Goal: Check status: Verify the current state of an ongoing process or item

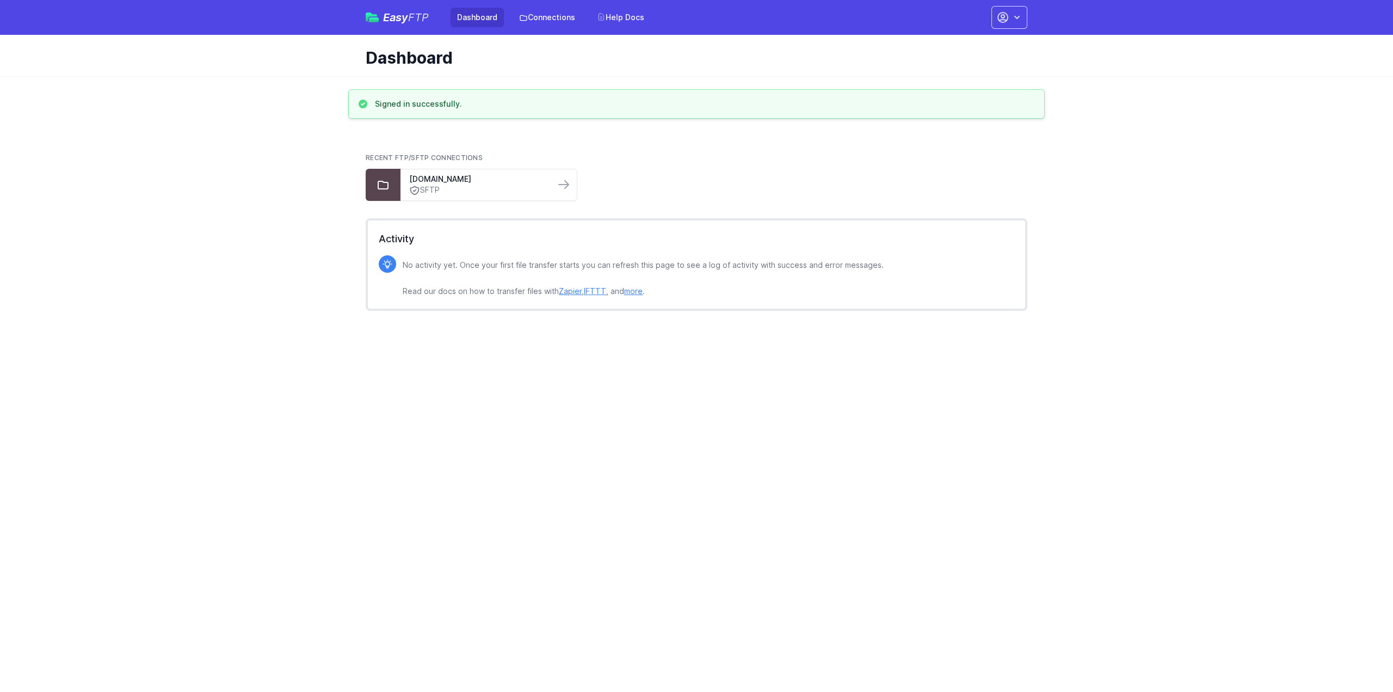
click at [463, 202] on div "Recent FTP/SFTP Connections [DOMAIN_NAME] SFTP" at bounding box center [697, 177] width 662 height 65
click at [408, 198] on div "transfer.veteransunited.com SFTP" at bounding box center [478, 184] width 155 height 31
click at [402, 189] on div "transfer.veteransunited.com SFTP" at bounding box center [478, 184] width 155 height 31
click at [502, 187] on link "SFTP" at bounding box center [477, 189] width 137 height 11
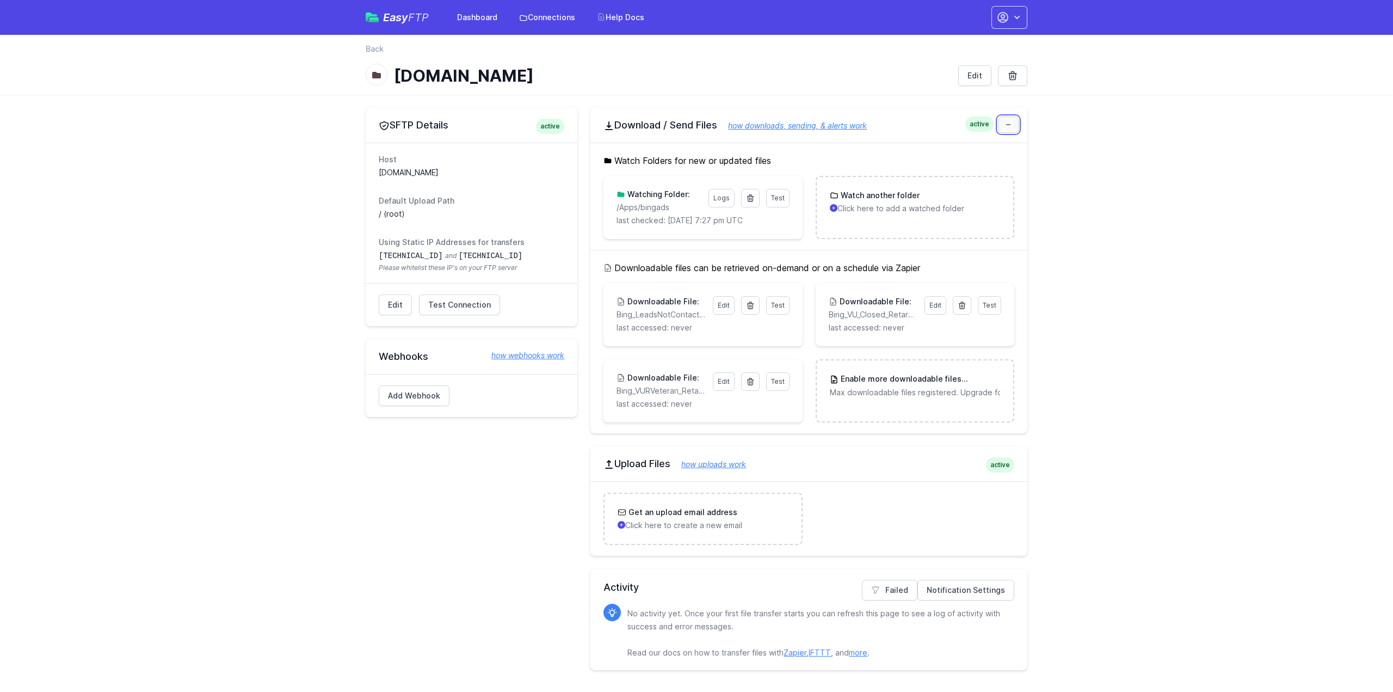
click at [1008, 122] on icon at bounding box center [1008, 124] width 7 height 7
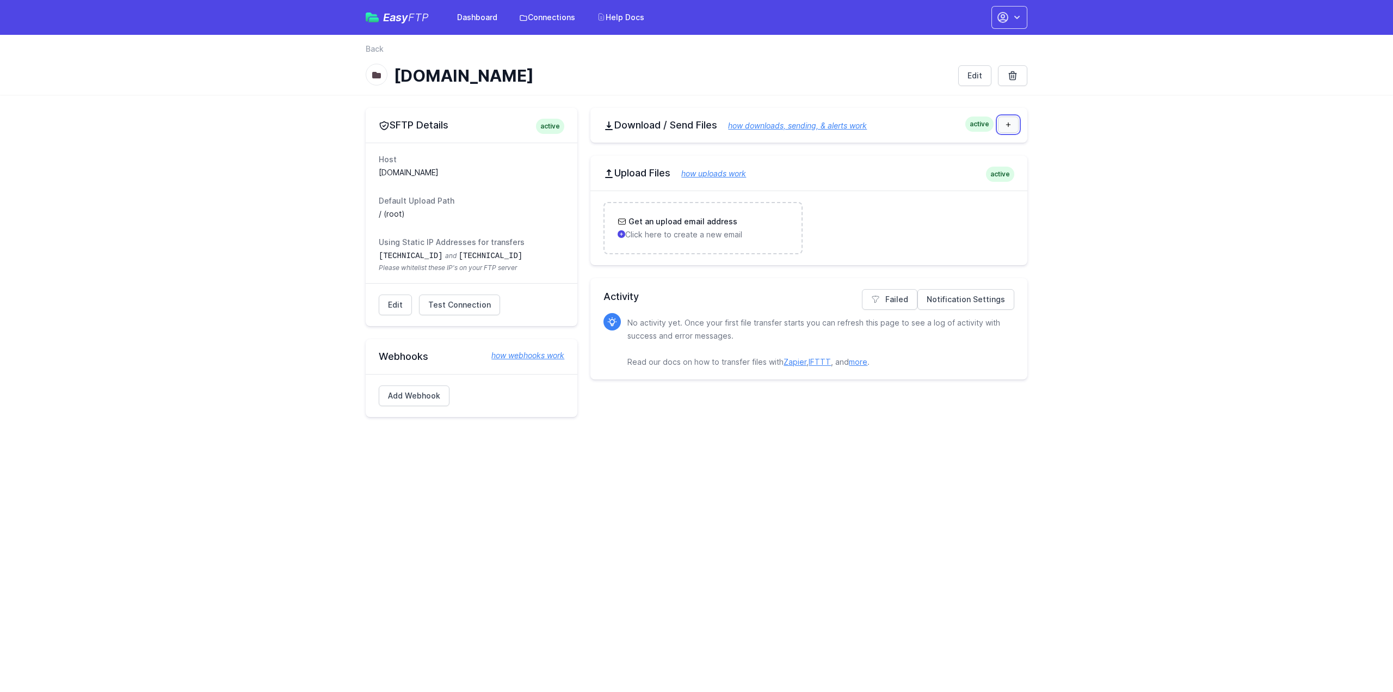
click at [1008, 122] on icon at bounding box center [1008, 124] width 7 height 7
